Goal: Check status: Check status

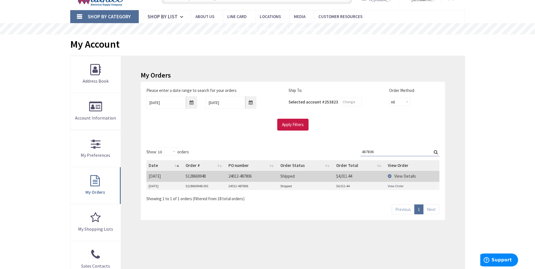
click at [400, 187] on link "View Order" at bounding box center [396, 186] width 16 height 5
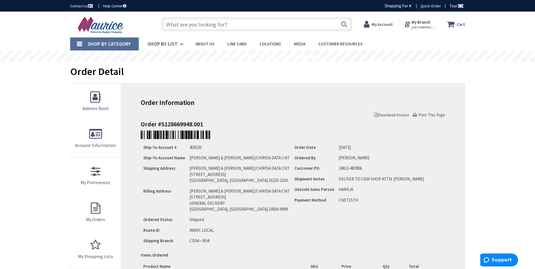
type input "[GEOGRAPHIC_DATA], [GEOGRAPHIC_DATA]"
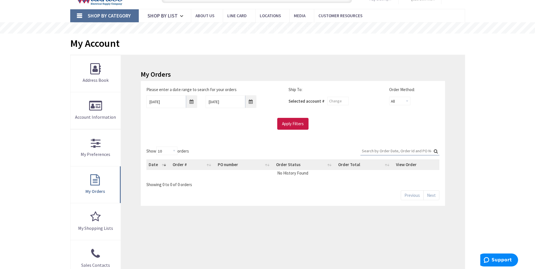
click at [401, 150] on input "Search:" at bounding box center [399, 151] width 79 height 8
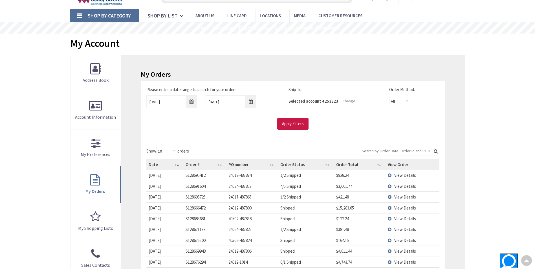
click at [390, 153] on input "Search:" at bounding box center [399, 151] width 79 height 8
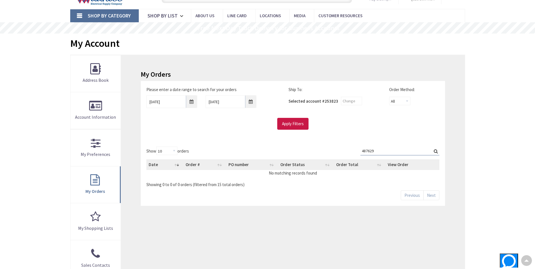
type input "487629"
click at [191, 103] on input "8/27/2025" at bounding box center [171, 101] width 51 height 13
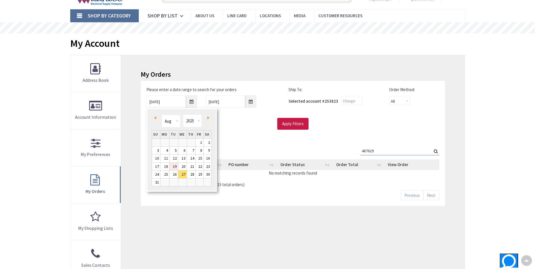
click at [178, 167] on link "19" at bounding box center [174, 167] width 8 height 8
type input "08/19/2025"
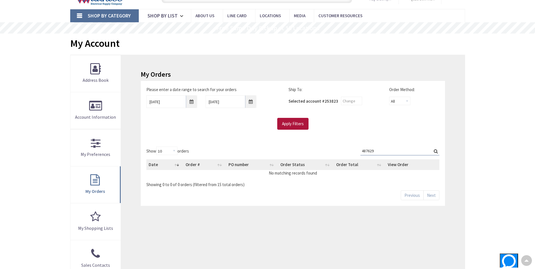
click at [297, 123] on input "Apply Filters" at bounding box center [292, 124] width 31 height 12
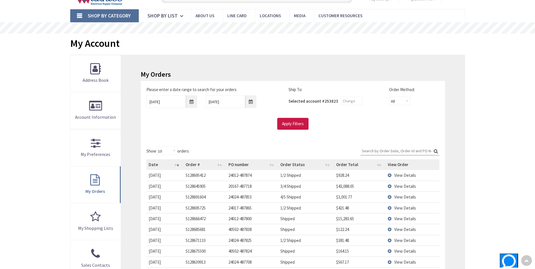
click at [391, 151] on input "Search:" at bounding box center [399, 151] width 79 height 8
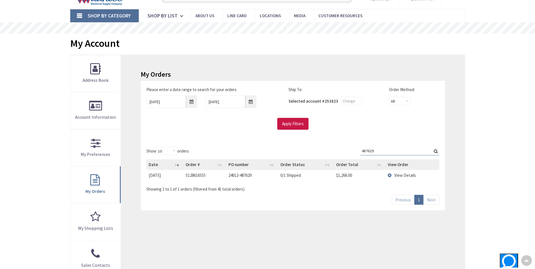
type input "487629"
click at [404, 174] on span "View Details" at bounding box center [405, 175] width 22 height 5
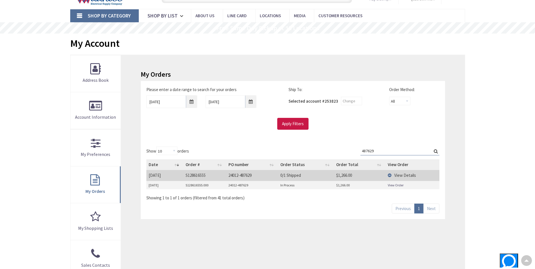
click at [393, 182] on td "View Order" at bounding box center [413, 185] width 54 height 8
click at [394, 184] on link "View Order" at bounding box center [396, 185] width 16 height 5
drag, startPoint x: 396, startPoint y: 184, endPoint x: 501, endPoint y: 192, distance: 105.8
click at [501, 192] on div "Skip to Content Toggle Nav Search Cart My Cart Close" at bounding box center [267, 208] width 535 height 450
click at [401, 184] on link "View Order" at bounding box center [396, 185] width 16 height 5
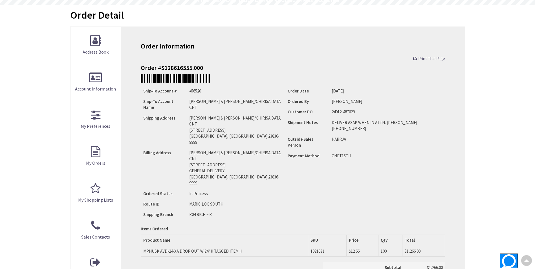
scroll to position [29, 0]
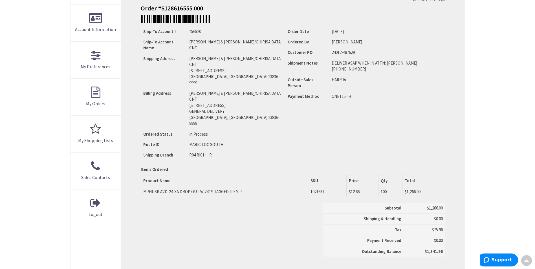
scroll to position [105, 0]
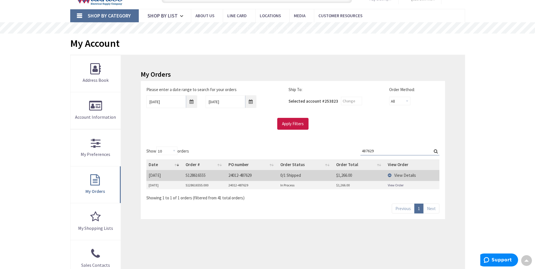
click at [381, 151] on input "487629" at bounding box center [399, 151] width 79 height 8
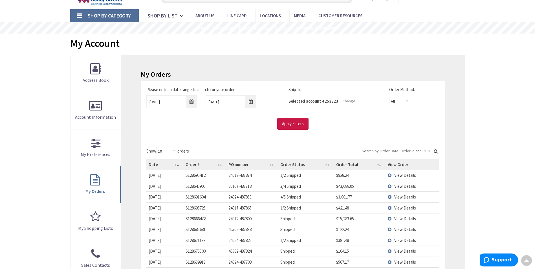
paste input "487806"
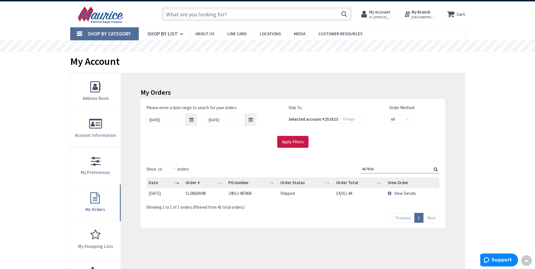
scroll to position [1, 0]
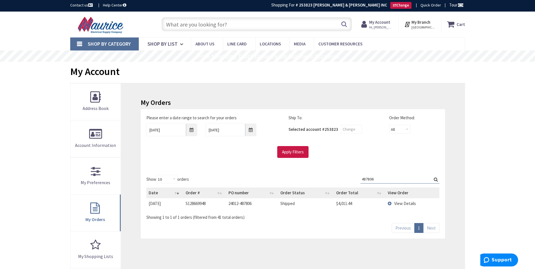
type input "487806"
click at [405, 205] on span "View Details" at bounding box center [405, 203] width 22 height 5
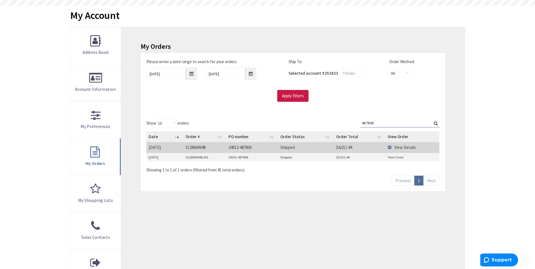
scroll to position [57, 0]
click at [392, 155] on link "View Order" at bounding box center [396, 157] width 16 height 5
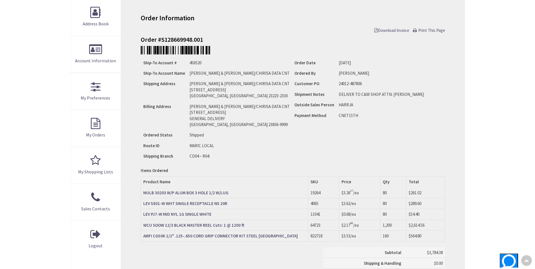
type input "[GEOGRAPHIC_DATA], [GEOGRAPHIC_DATA]"
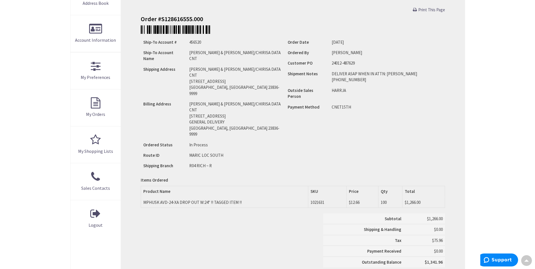
scroll to position [106, 0]
click at [483, 60] on div "Skip to Content Toggle Nav Search Cart My Cart Close" at bounding box center [267, 157] width 535 height 502
